Goal: Task Accomplishment & Management: Manage account settings

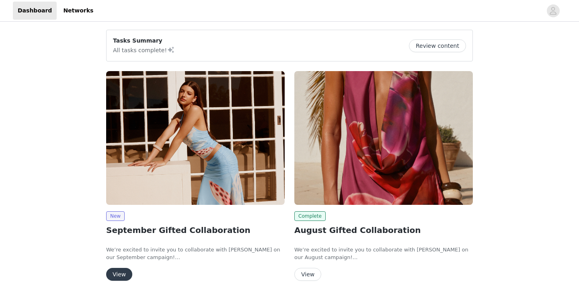
click at [119, 277] on button "View" at bounding box center [119, 274] width 26 height 13
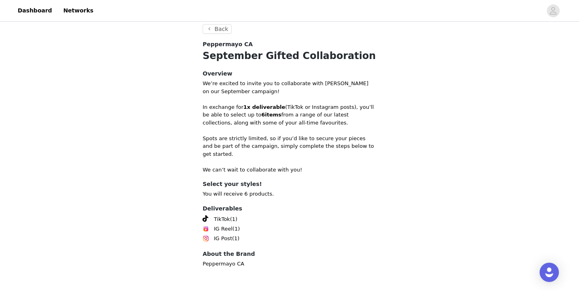
scroll to position [320, 0]
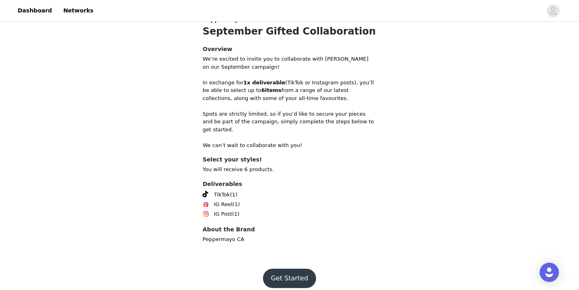
click at [287, 275] on button "Get Started" at bounding box center [289, 278] width 53 height 19
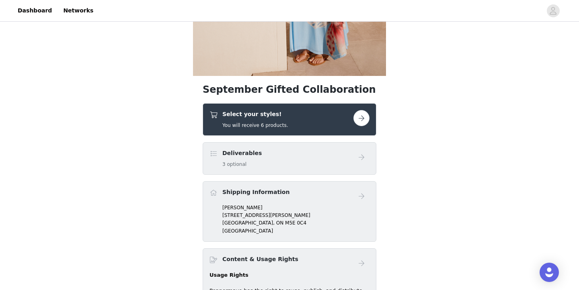
scroll to position [141, 0]
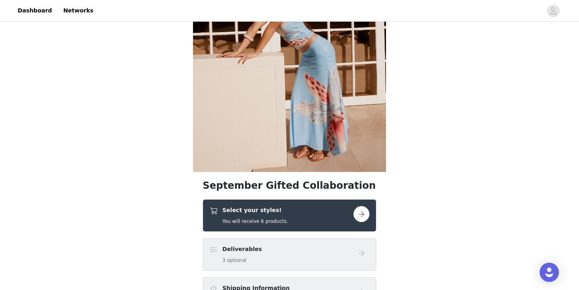
click at [356, 216] on button "button" at bounding box center [362, 214] width 16 height 16
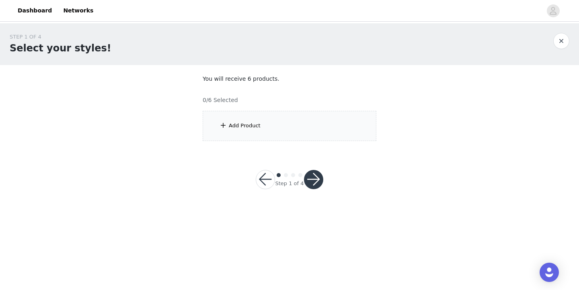
click at [306, 127] on div "Add Product" at bounding box center [290, 126] width 174 height 30
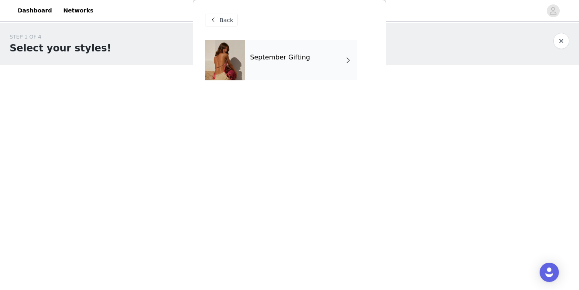
click at [314, 66] on div "September Gifting" at bounding box center [301, 60] width 112 height 40
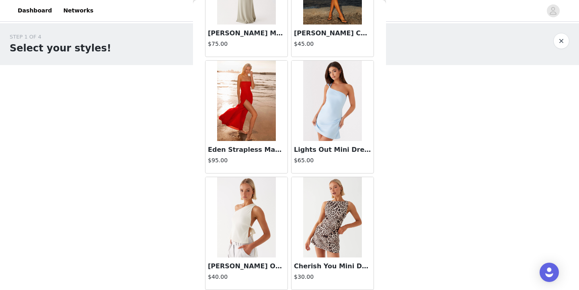
scroll to position [451, 0]
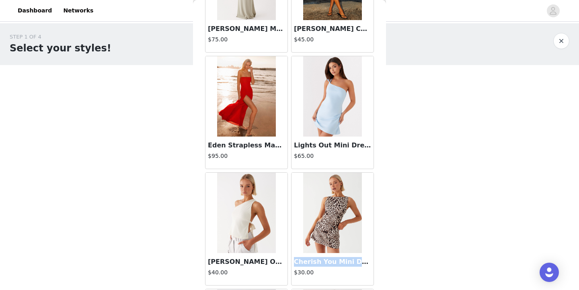
drag, startPoint x: 296, startPoint y: 262, endPoint x: 364, endPoint y: 265, distance: 68.4
click at [364, 265] on h3 "Cherish You Mini Dress - Leopard" at bounding box center [332, 262] width 77 height 10
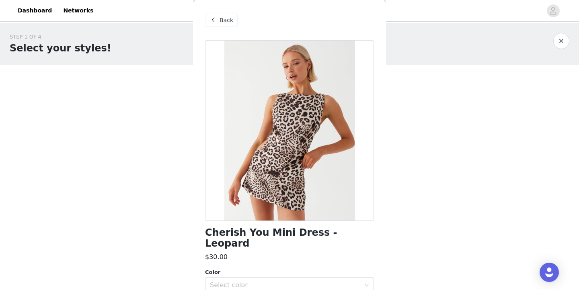
scroll to position [2, 0]
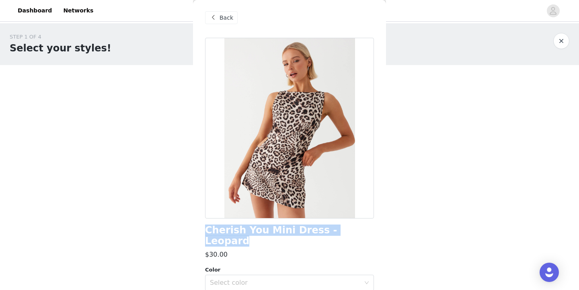
drag, startPoint x: 353, startPoint y: 227, endPoint x: 205, endPoint y: 227, distance: 148.0
click at [205, 226] on div "Cherish You Mini Dress - Leopard" at bounding box center [289, 236] width 169 height 22
copy h1 "Cherish You Mini Dress - Leopard"
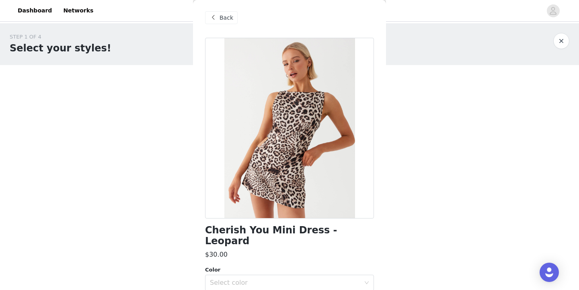
click at [216, 21] on span at bounding box center [213, 18] width 10 height 10
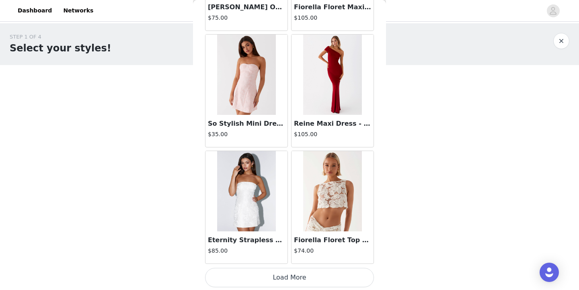
scroll to position [940, 0]
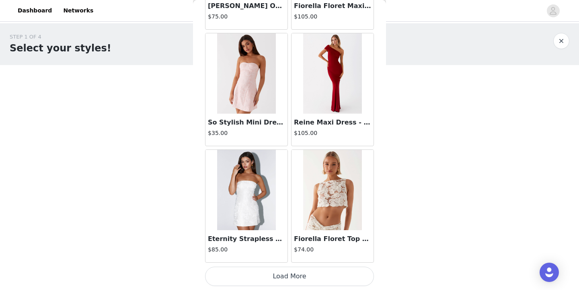
click at [260, 275] on button "Load More" at bounding box center [289, 276] width 169 height 19
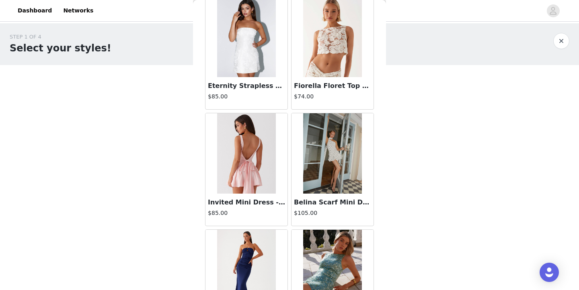
scroll to position [1094, 0]
drag, startPoint x: 209, startPoint y: 202, endPoint x: 282, endPoint y: 206, distance: 73.3
click at [282, 206] on h3 "Invited Mini Dress - Pink" at bounding box center [246, 202] width 77 height 10
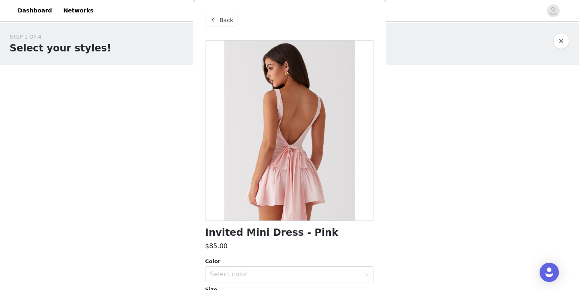
scroll to position [0, 0]
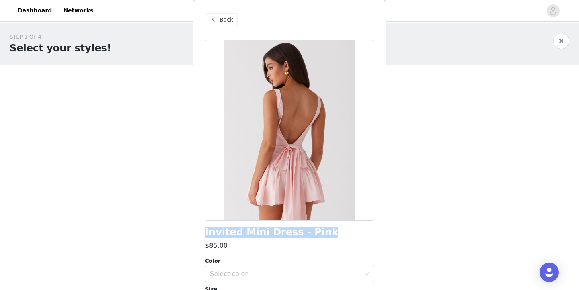
drag, startPoint x: 315, startPoint y: 236, endPoint x: 213, endPoint y: 224, distance: 102.9
click at [213, 224] on div "Invited Mini Dress - Pink $85.00 Color Select color Size Select size Peppermayo…" at bounding box center [289, 245] width 169 height 410
copy h1 "Invited Mini Dress - Pink"
click at [214, 21] on span at bounding box center [213, 20] width 10 height 10
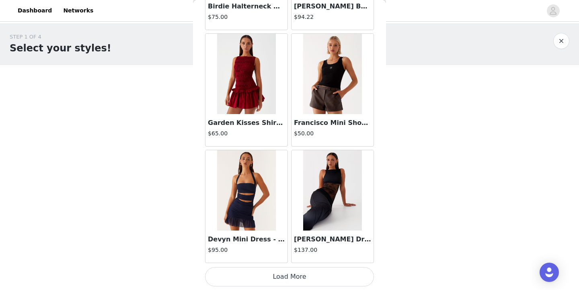
scroll to position [2107, 0]
click at [286, 277] on button "Load More" at bounding box center [289, 276] width 169 height 19
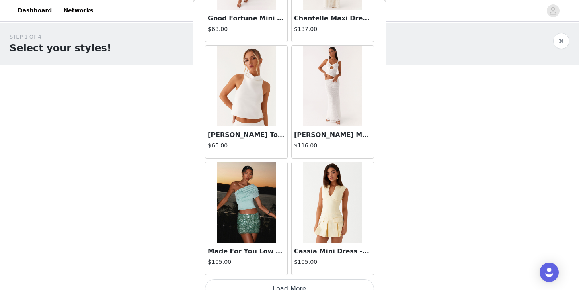
scroll to position [3273, 0]
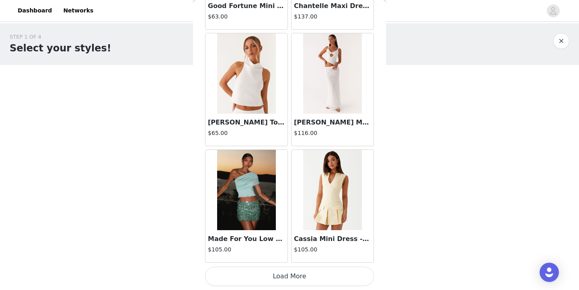
click at [318, 274] on button "Load More" at bounding box center [289, 276] width 169 height 19
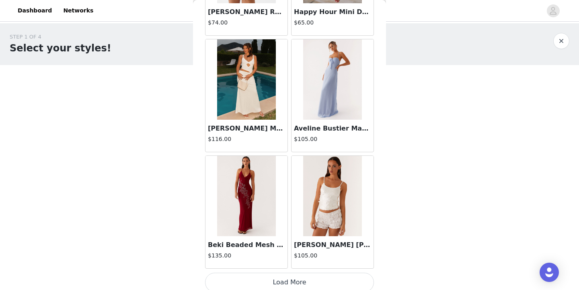
scroll to position [4439, 0]
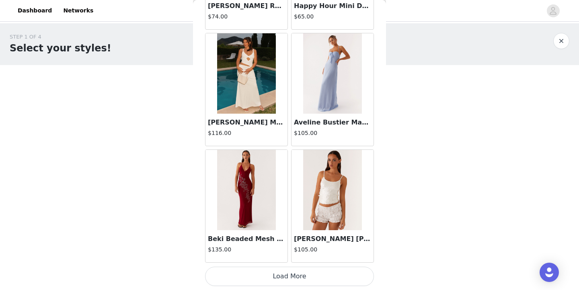
click at [317, 279] on button "Load More" at bounding box center [289, 276] width 169 height 19
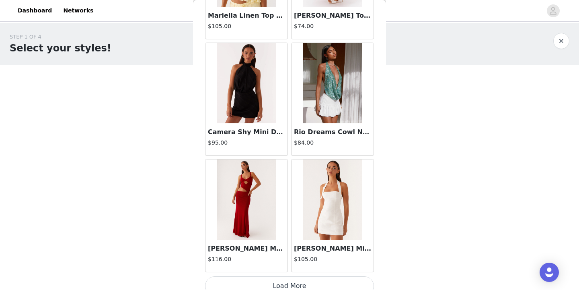
scroll to position [5605, 0]
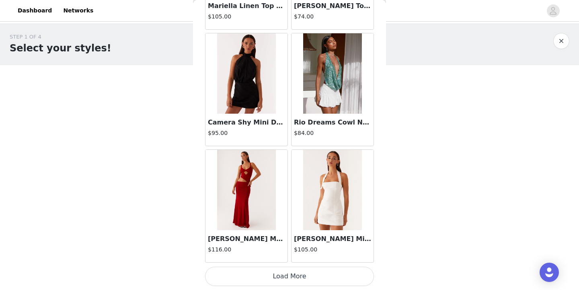
click at [315, 279] on button "Load More" at bounding box center [289, 276] width 169 height 19
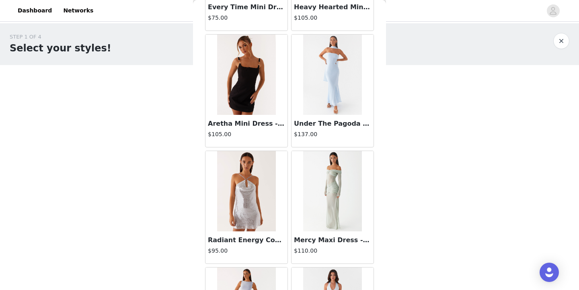
scroll to position [6654, 0]
click at [238, 85] on img at bounding box center [246, 74] width 58 height 80
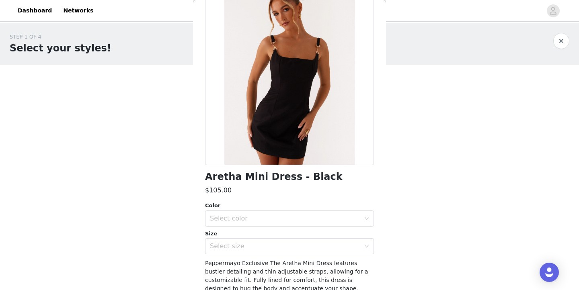
scroll to position [58, 0]
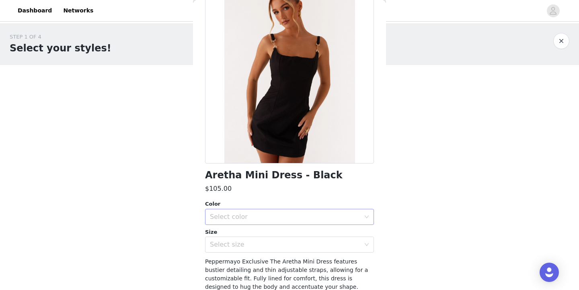
click at [278, 213] on div "Select color" at bounding box center [285, 217] width 150 height 8
click at [263, 233] on li "Black" at bounding box center [289, 234] width 169 height 13
click at [264, 249] on div "Select size" at bounding box center [287, 244] width 154 height 15
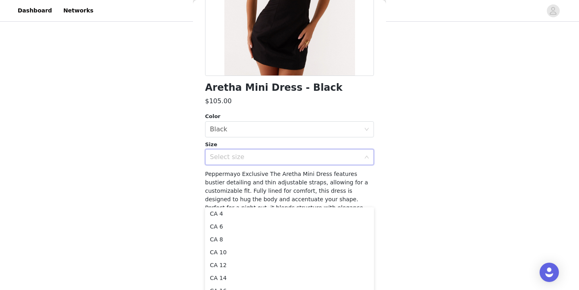
scroll to position [65, 0]
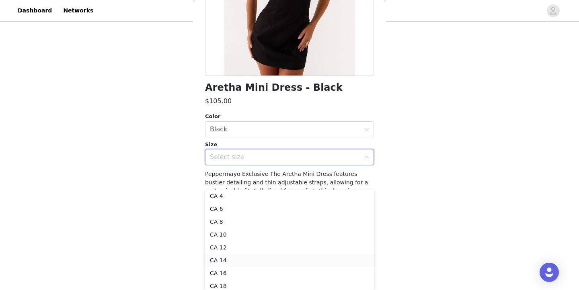
click at [284, 256] on li "CA 14" at bounding box center [289, 260] width 169 height 13
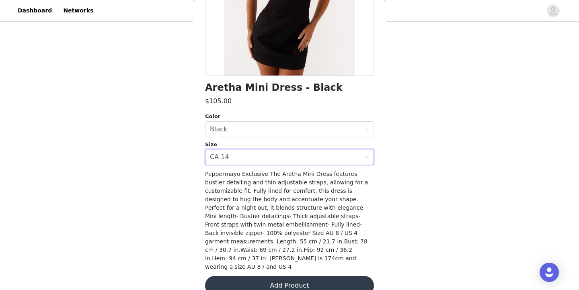
scroll to position [0, 0]
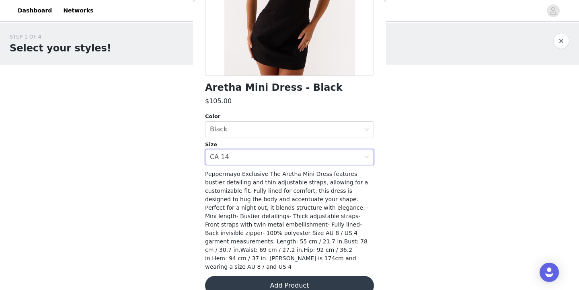
click at [306, 276] on button "Add Product" at bounding box center [289, 285] width 169 height 19
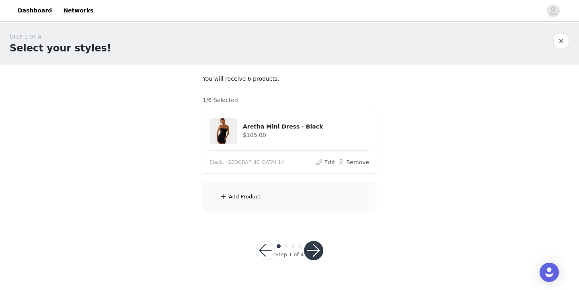
click at [294, 198] on div "Add Product" at bounding box center [290, 197] width 174 height 30
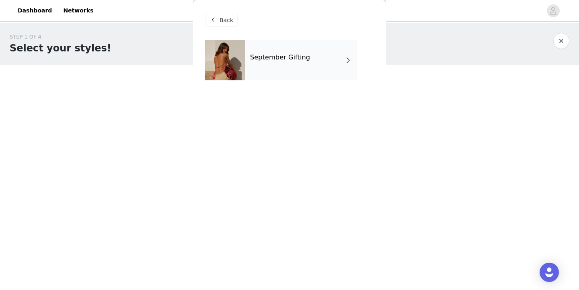
click at [306, 60] on div "September Gifting" at bounding box center [301, 60] width 112 height 40
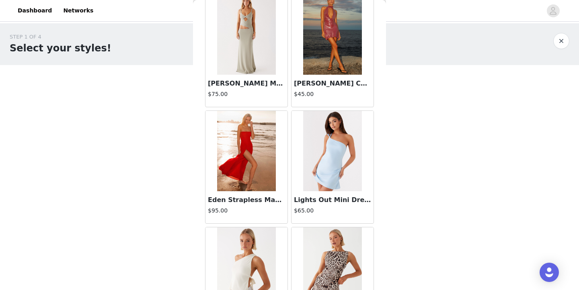
scroll to position [940, 0]
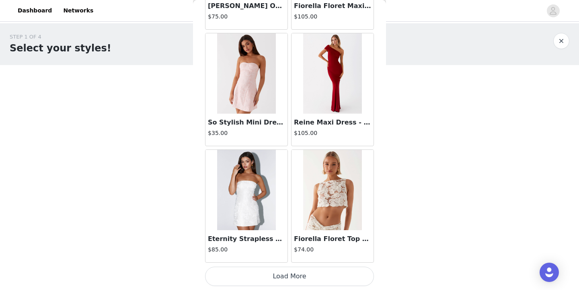
click at [280, 279] on button "Load More" at bounding box center [289, 276] width 169 height 19
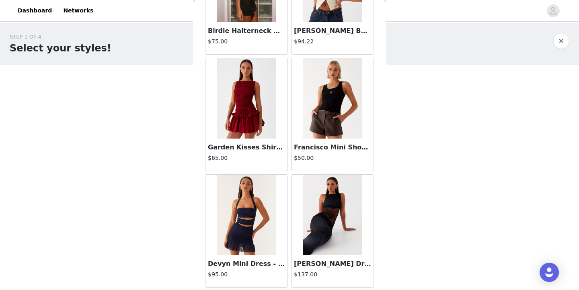
scroll to position [2107, 0]
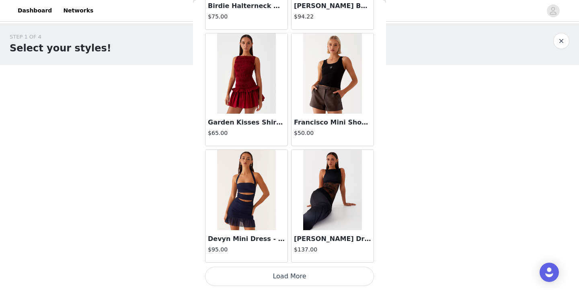
click at [312, 279] on button "Load More" at bounding box center [289, 276] width 169 height 19
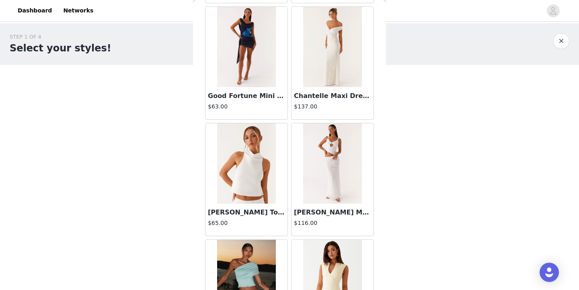
scroll to position [3273, 0]
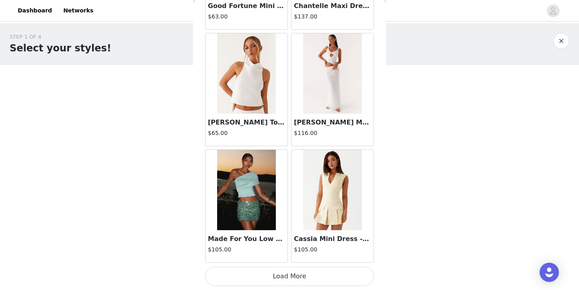
click at [312, 277] on button "Load More" at bounding box center [289, 276] width 169 height 19
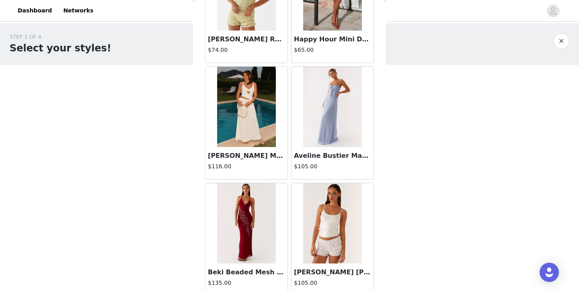
scroll to position [4439, 0]
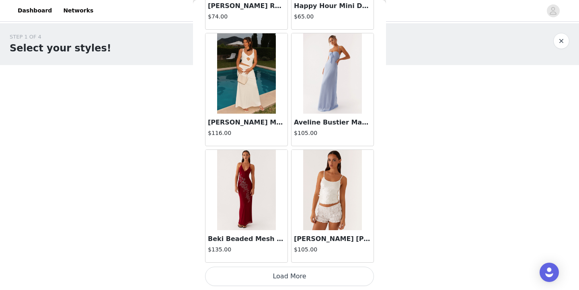
click at [315, 273] on button "Load More" at bounding box center [289, 276] width 169 height 19
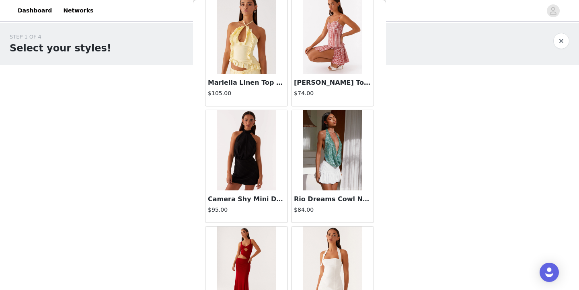
scroll to position [5605, 0]
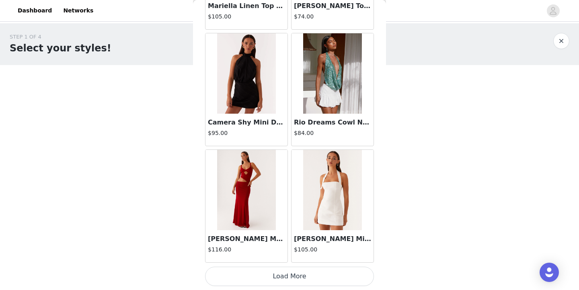
click at [313, 275] on button "Load More" at bounding box center [289, 276] width 169 height 19
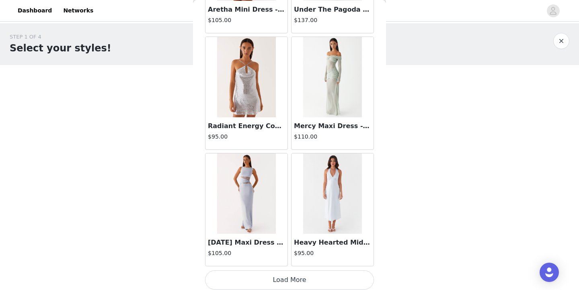
scroll to position [6772, 0]
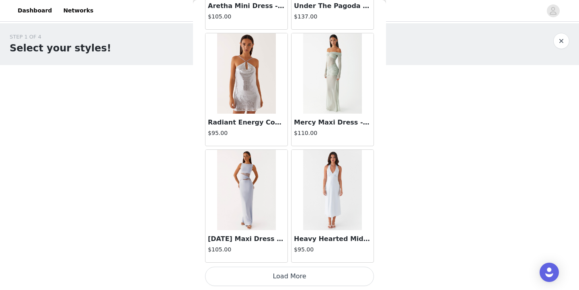
click at [327, 278] on button "Load More" at bounding box center [289, 276] width 169 height 19
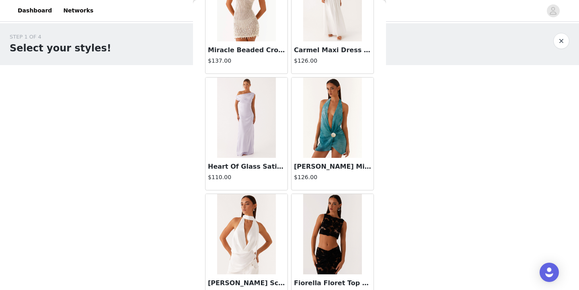
scroll to position [7938, 0]
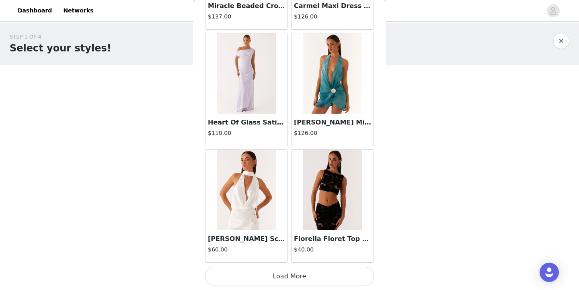
click at [337, 278] on button "Load More" at bounding box center [289, 276] width 169 height 19
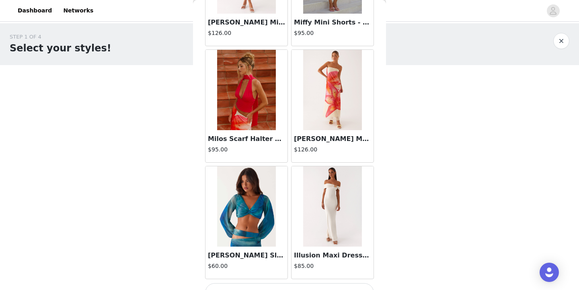
scroll to position [9104, 0]
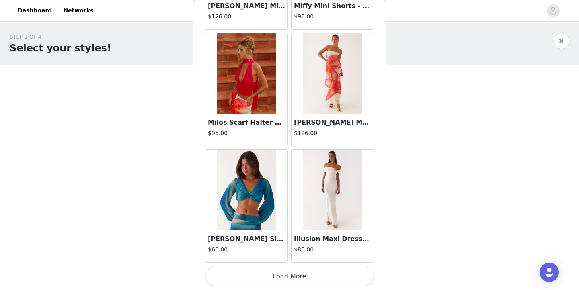
click at [244, 275] on button "Load More" at bounding box center [289, 276] width 169 height 19
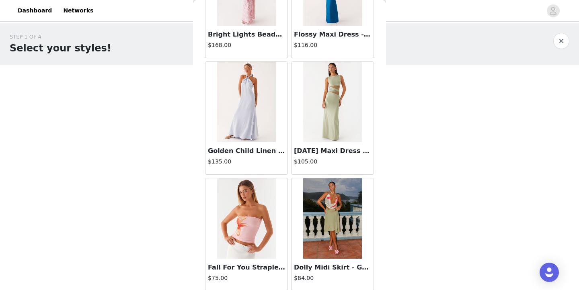
scroll to position [10271, 0]
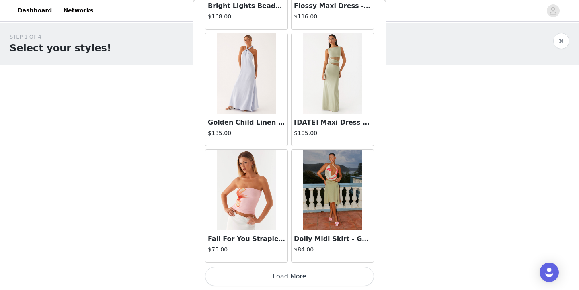
click at [243, 270] on button "Load More" at bounding box center [289, 276] width 169 height 19
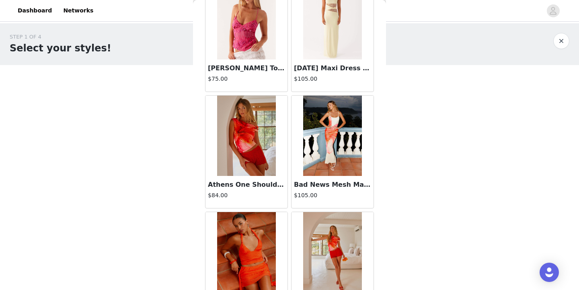
scroll to position [11437, 0]
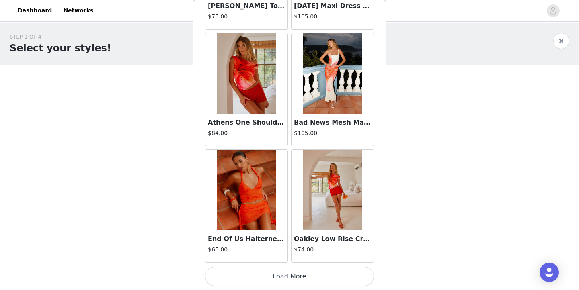
click at [245, 274] on button "Load More" at bounding box center [289, 276] width 169 height 19
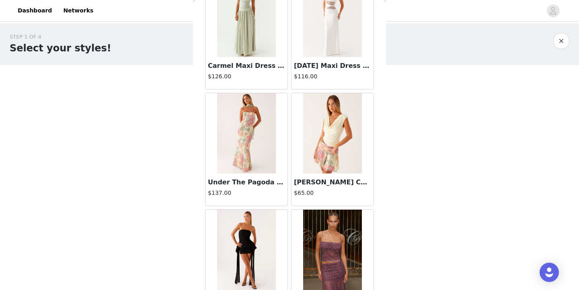
scroll to position [12603, 0]
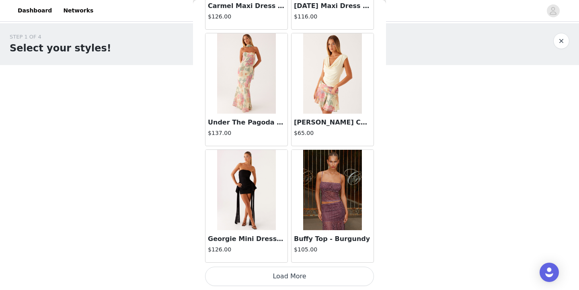
click at [308, 277] on button "Load More" at bounding box center [289, 276] width 169 height 19
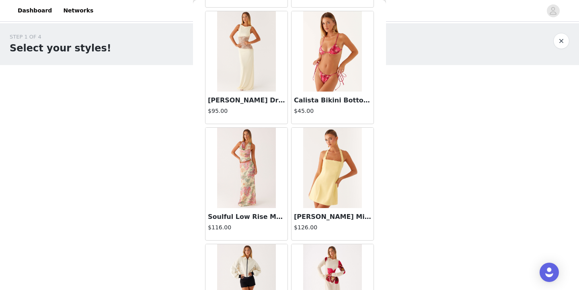
scroll to position [13101, 0]
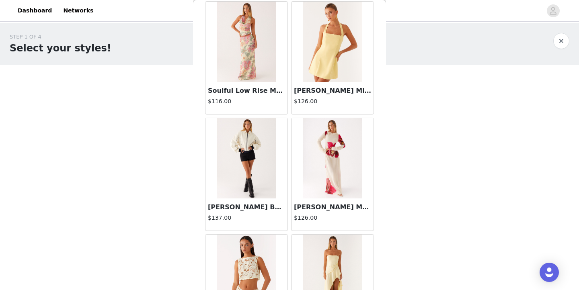
click at [252, 176] on img at bounding box center [246, 158] width 58 height 80
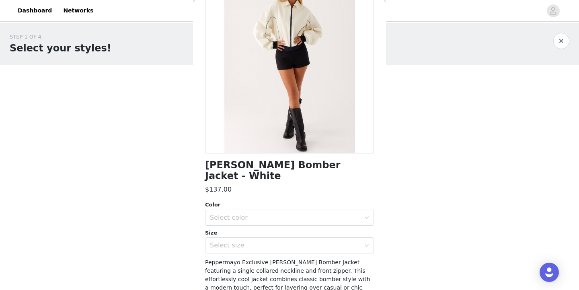
scroll to position [0, 0]
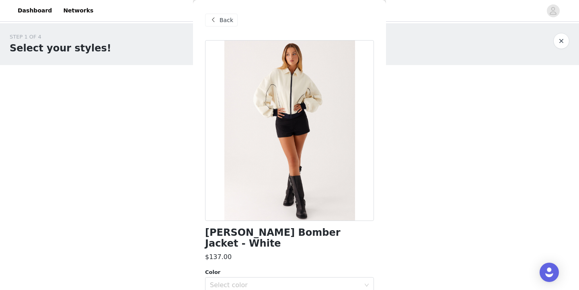
click at [292, 120] on div at bounding box center [289, 130] width 169 height 181
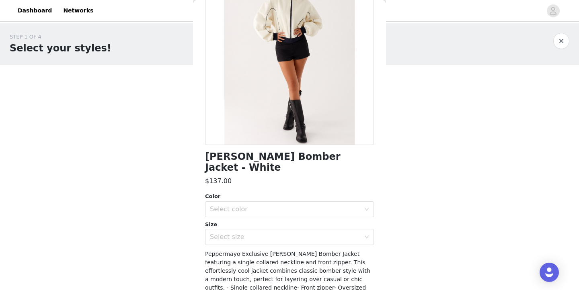
scroll to position [78, 0]
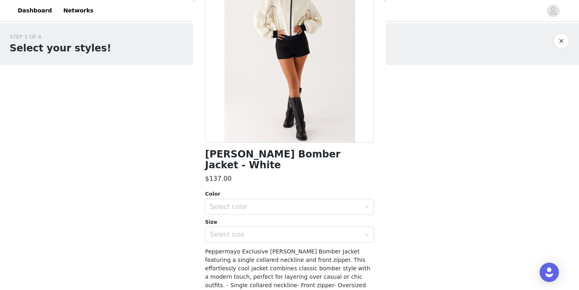
click at [563, 41] on button "button" at bounding box center [561, 41] width 16 height 16
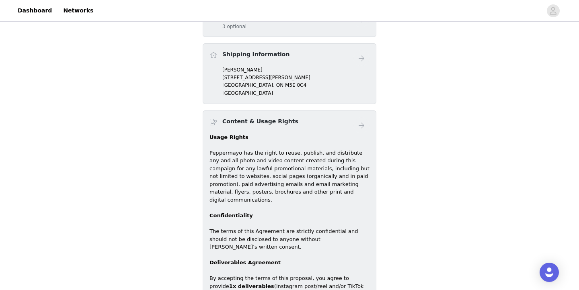
scroll to position [221, 0]
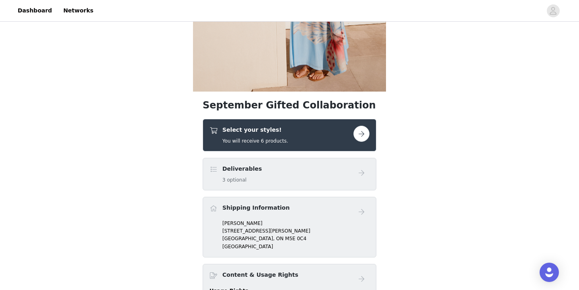
click at [358, 139] on button "button" at bounding box center [362, 134] width 16 height 16
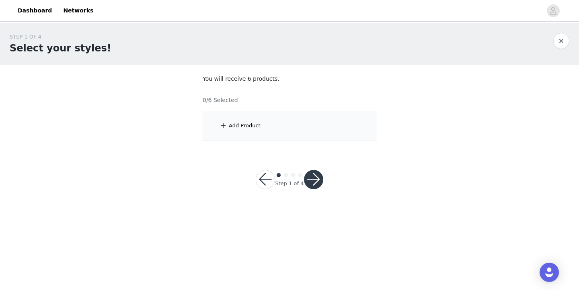
click at [320, 132] on div "Add Product" at bounding box center [290, 126] width 174 height 30
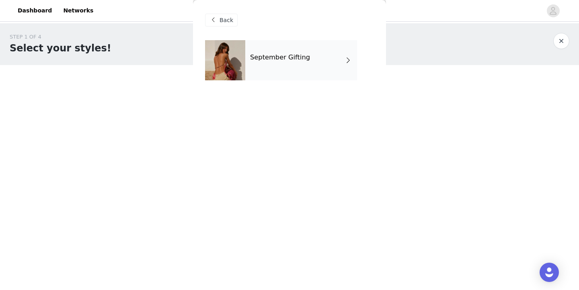
click at [278, 60] on h4 "September Gifting" at bounding box center [280, 57] width 60 height 7
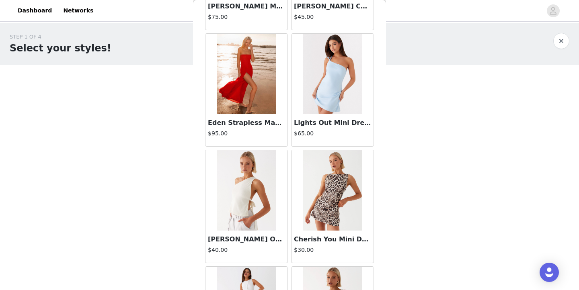
scroll to position [940, 0]
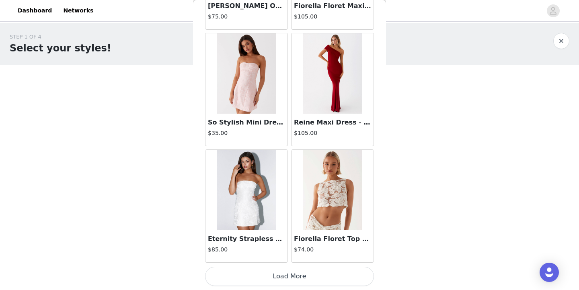
click at [278, 278] on button "Load More" at bounding box center [289, 276] width 169 height 19
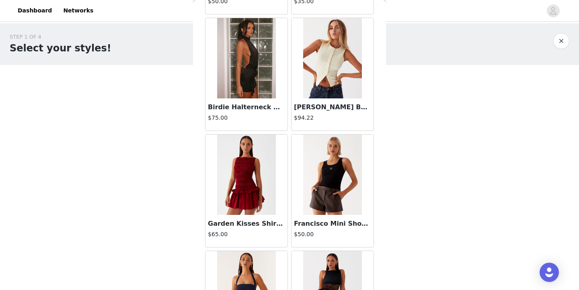
scroll to position [2107, 0]
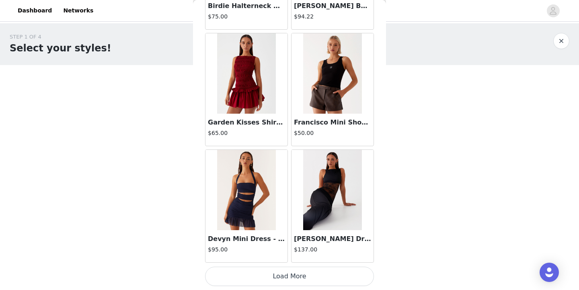
click at [287, 271] on button "Load More" at bounding box center [289, 276] width 169 height 19
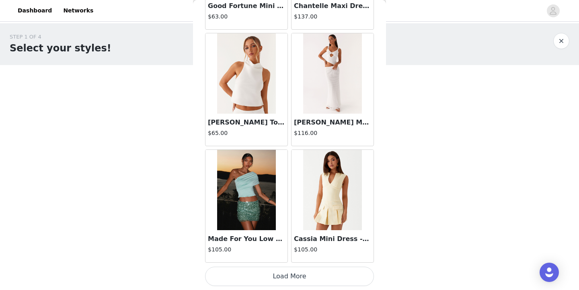
click at [289, 276] on button "Load More" at bounding box center [289, 276] width 169 height 19
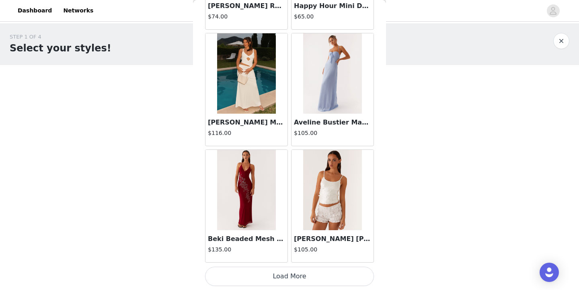
click at [289, 276] on button "Load More" at bounding box center [289, 276] width 169 height 19
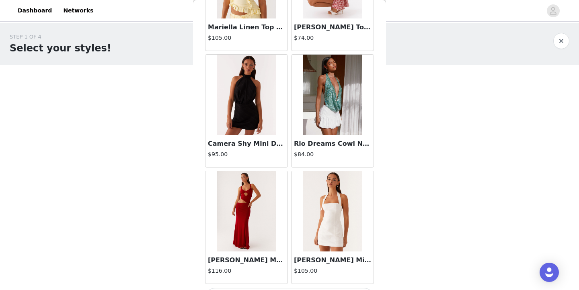
scroll to position [5605, 0]
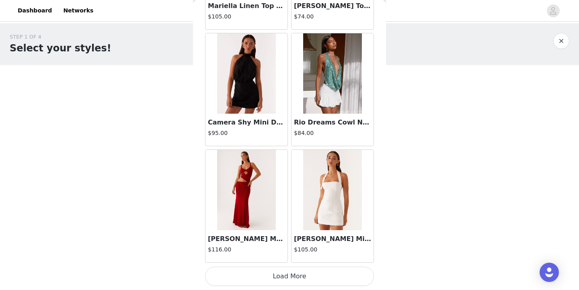
click at [285, 269] on button "Load More" at bounding box center [289, 276] width 169 height 19
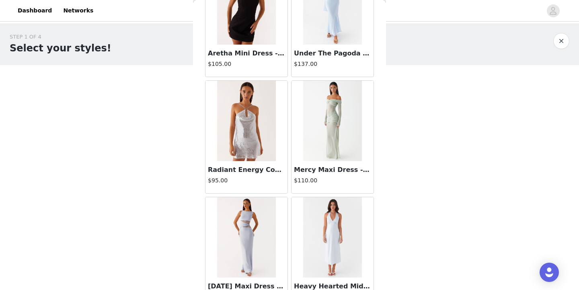
scroll to position [6772, 0]
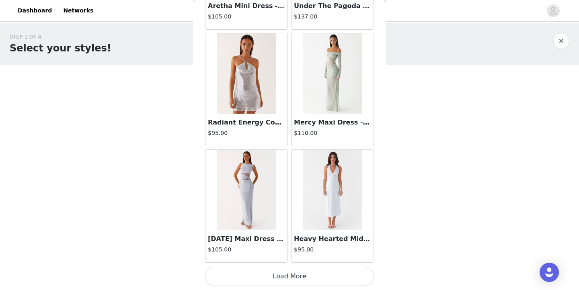
click at [285, 279] on button "Load More" at bounding box center [289, 276] width 169 height 19
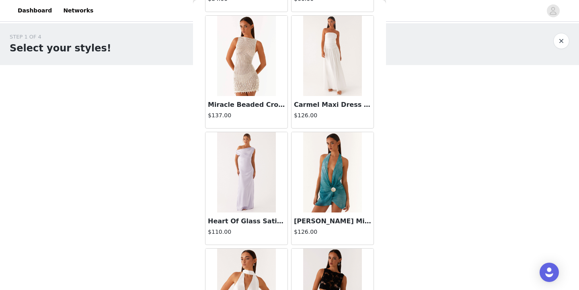
scroll to position [7938, 0]
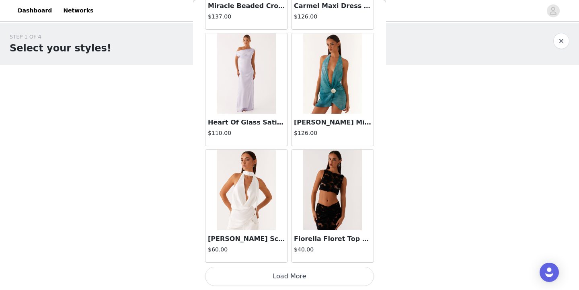
click at [288, 277] on button "Load More" at bounding box center [289, 276] width 169 height 19
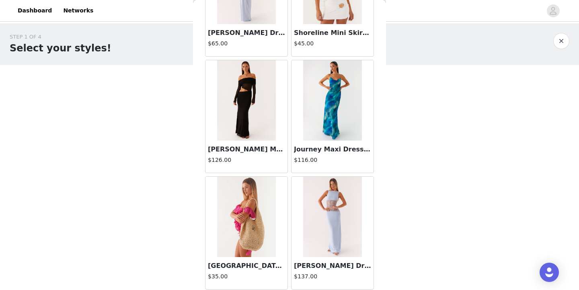
scroll to position [9104, 0]
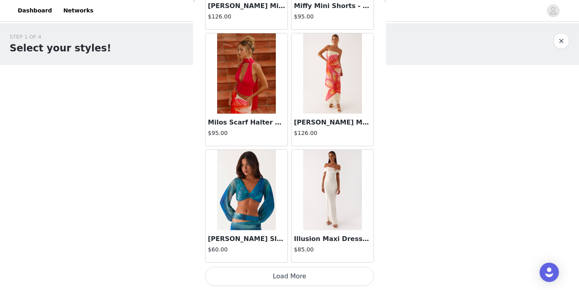
click at [267, 276] on button "Load More" at bounding box center [289, 276] width 169 height 19
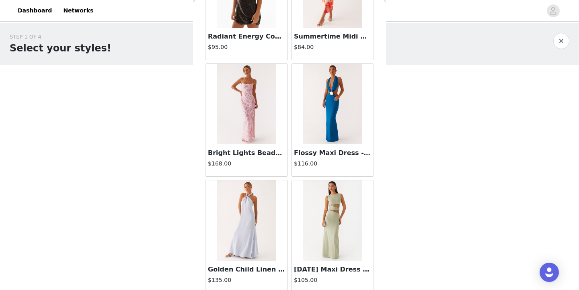
scroll to position [10271, 0]
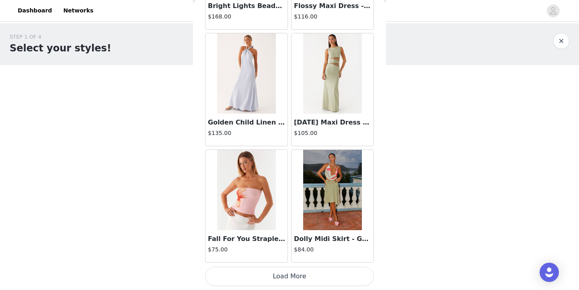
click at [283, 275] on button "Load More" at bounding box center [289, 276] width 169 height 19
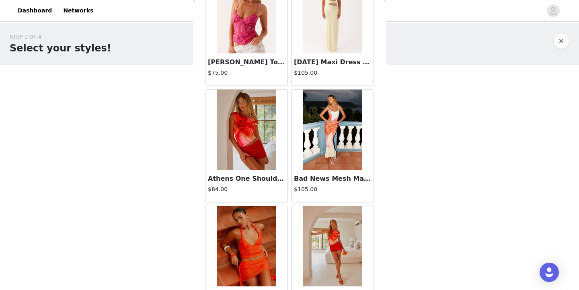
scroll to position [11437, 0]
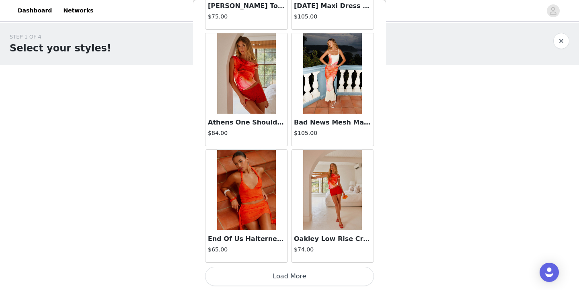
click at [280, 274] on button "Load More" at bounding box center [289, 276] width 169 height 19
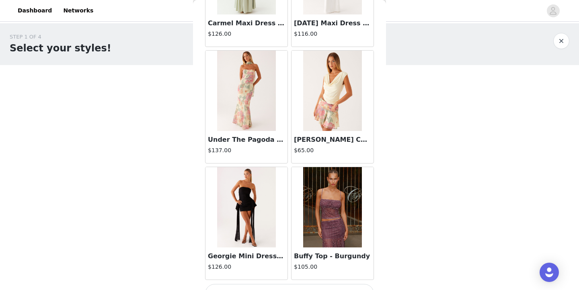
scroll to position [12603, 0]
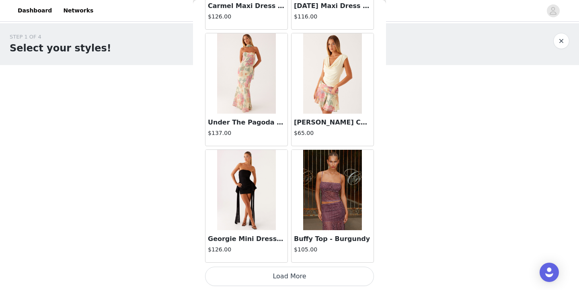
click at [278, 280] on button "Load More" at bounding box center [289, 276] width 169 height 19
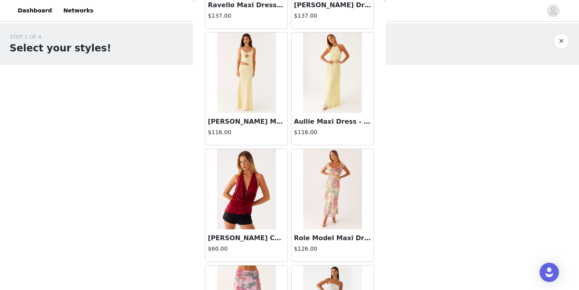
scroll to position [13769, 0]
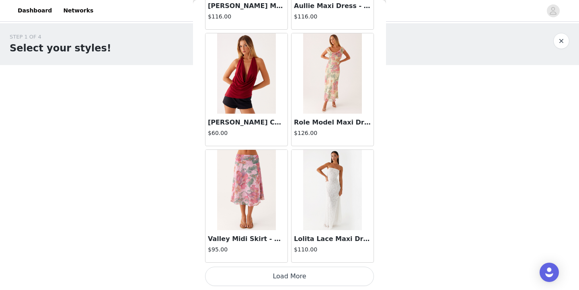
click at [330, 278] on button "Load More" at bounding box center [289, 276] width 169 height 19
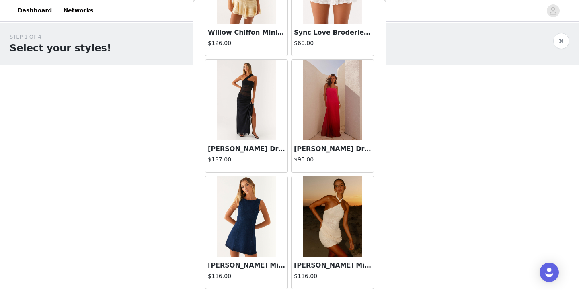
scroll to position [14936, 0]
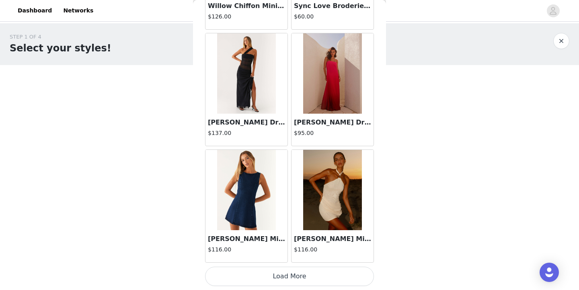
click at [294, 277] on button "Load More" at bounding box center [289, 276] width 169 height 19
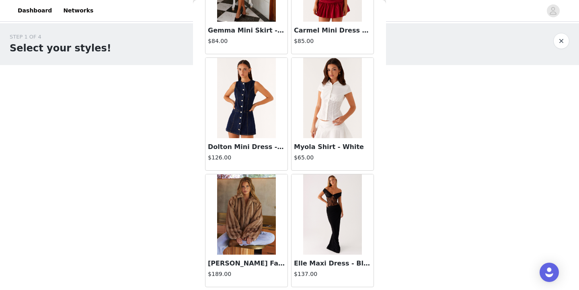
scroll to position [15495, 0]
click at [253, 228] on img at bounding box center [246, 214] width 58 height 80
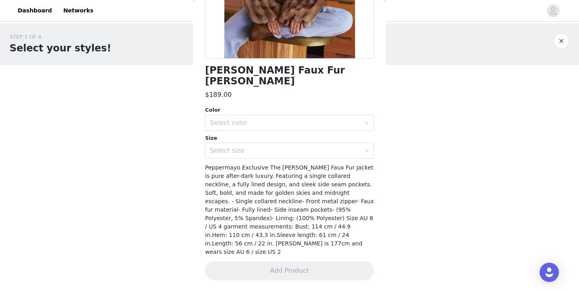
scroll to position [145, 0]
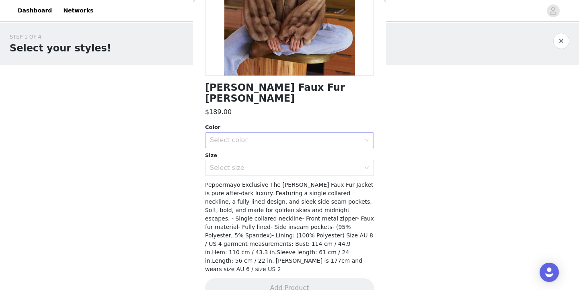
click at [322, 136] on div "Select color" at bounding box center [285, 140] width 150 height 8
click at [308, 146] on li "Brown" at bounding box center [289, 147] width 169 height 13
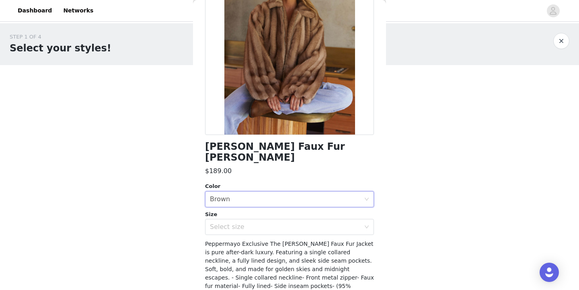
scroll to position [105, 0]
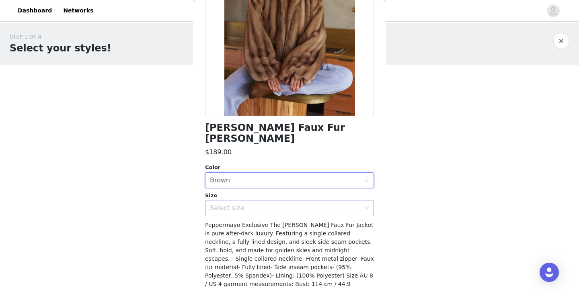
click at [311, 204] on div "Select size" at bounding box center [285, 208] width 150 height 8
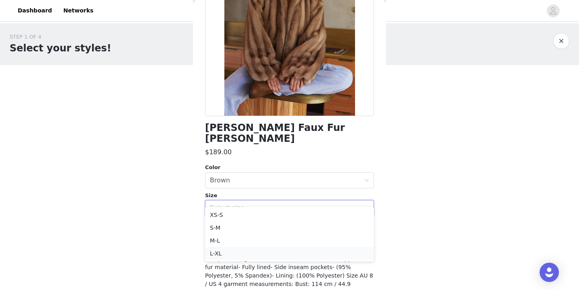
click at [256, 253] on li "L-XL" at bounding box center [289, 253] width 169 height 13
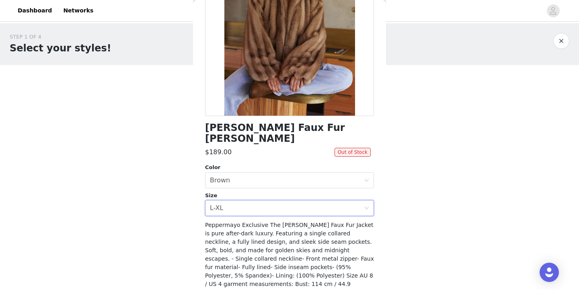
scroll to position [0, 0]
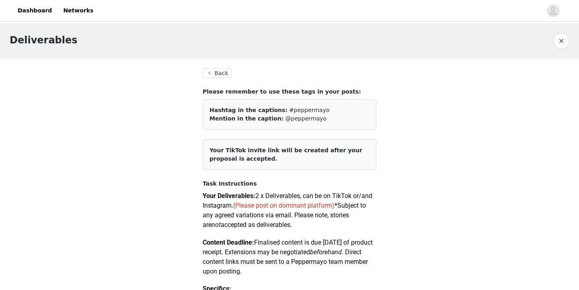
scroll to position [69, 0]
